Goal: Entertainment & Leisure: Consume media (video, audio)

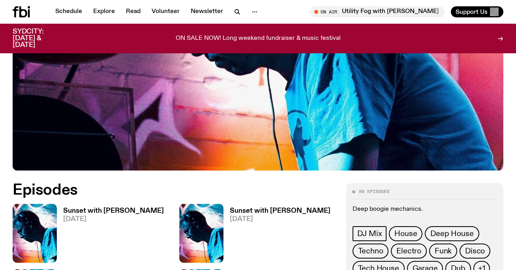
scroll to position [365, 0]
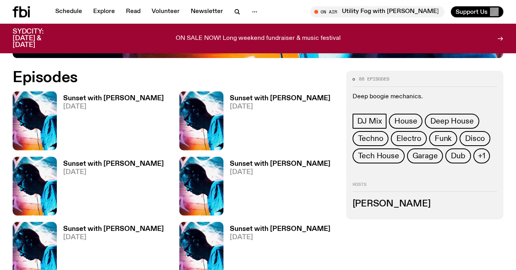
click at [289, 91] on div "Sunset with [PERSON_NAME] [DATE]" at bounding box center [276, 120] width 107 height 59
click at [287, 95] on h3 "Sunset with [PERSON_NAME]" at bounding box center [280, 98] width 101 height 7
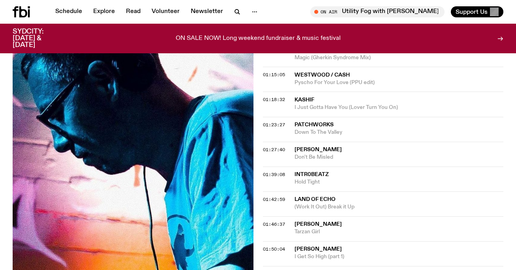
scroll to position [598, 0]
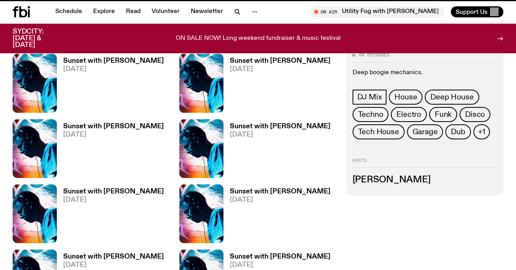
scroll to position [365, 0]
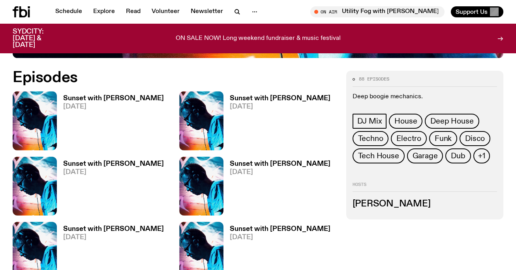
click at [93, 95] on h3 "Sunset with [PERSON_NAME]" at bounding box center [113, 98] width 101 height 7
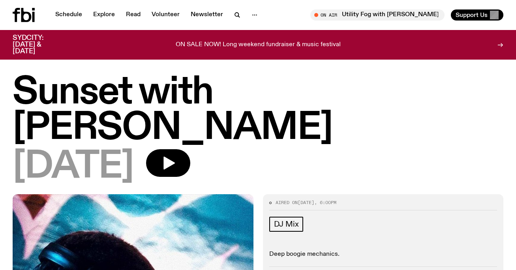
click at [29, 15] on icon at bounding box center [26, 15] width 10 height 14
